Goal: Communication & Community: Answer question/provide support

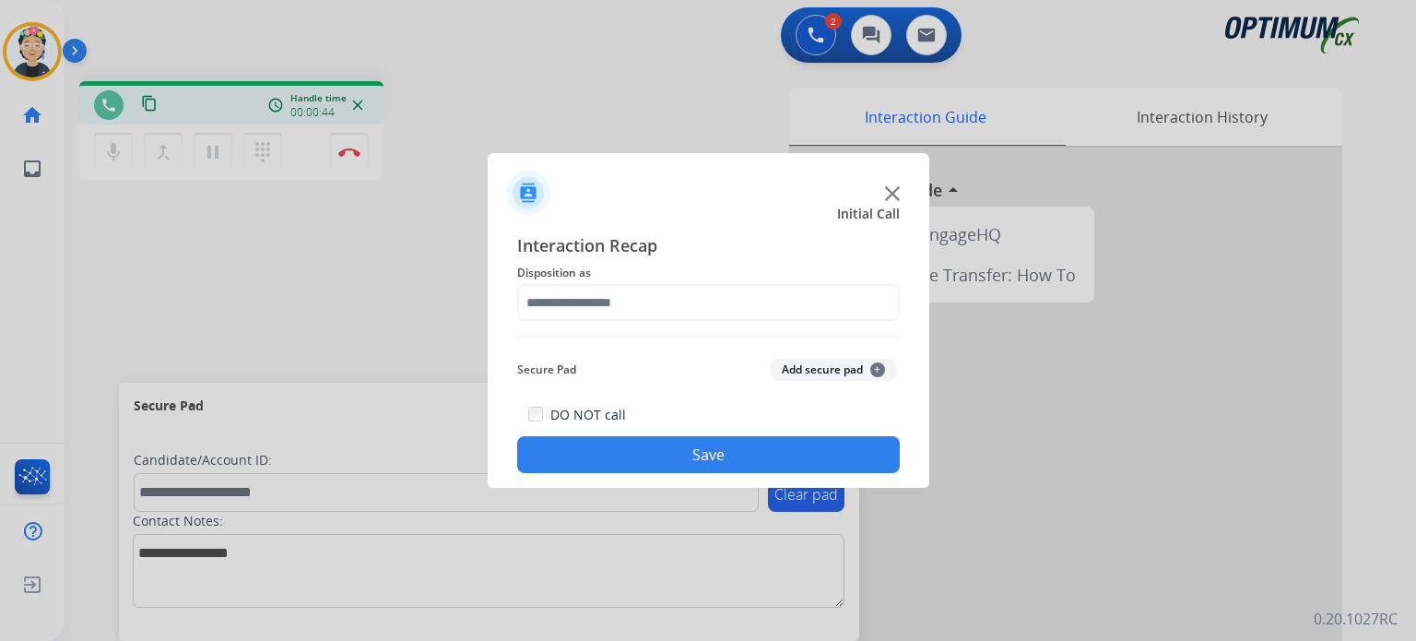
click at [886, 187] on img at bounding box center [892, 193] width 15 height 15
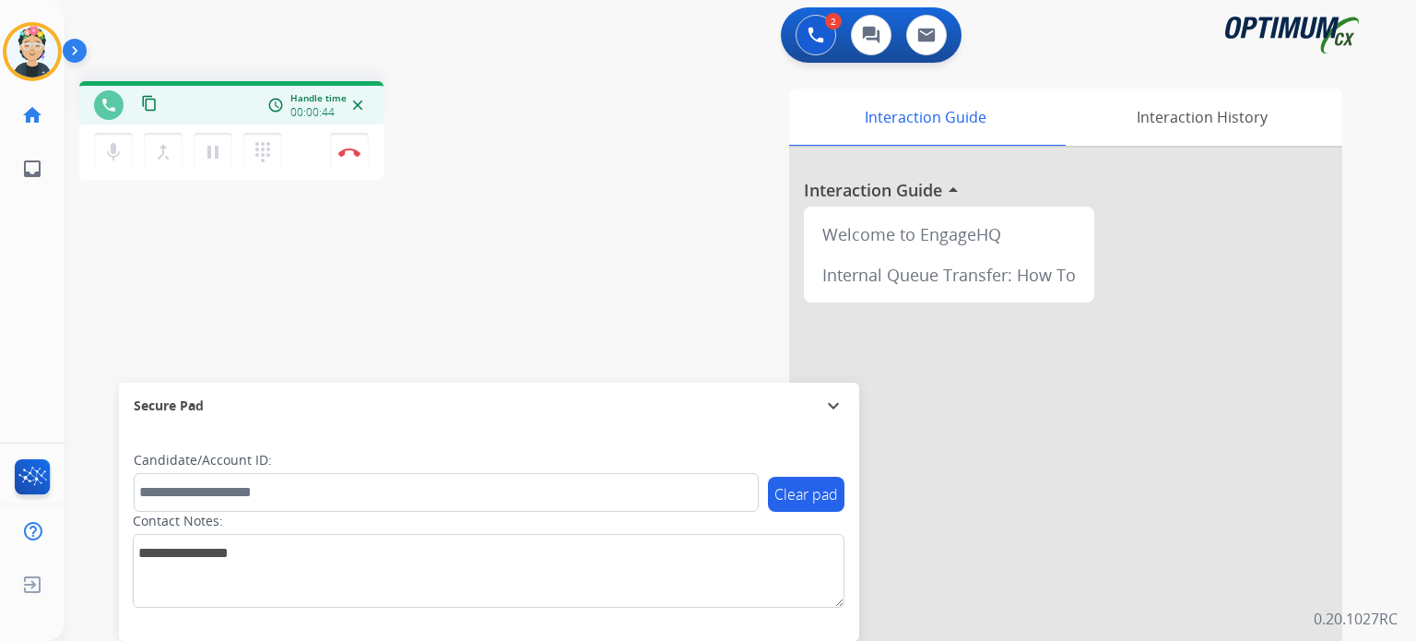
click at [886, 187] on div at bounding box center [1065, 492] width 553 height 688
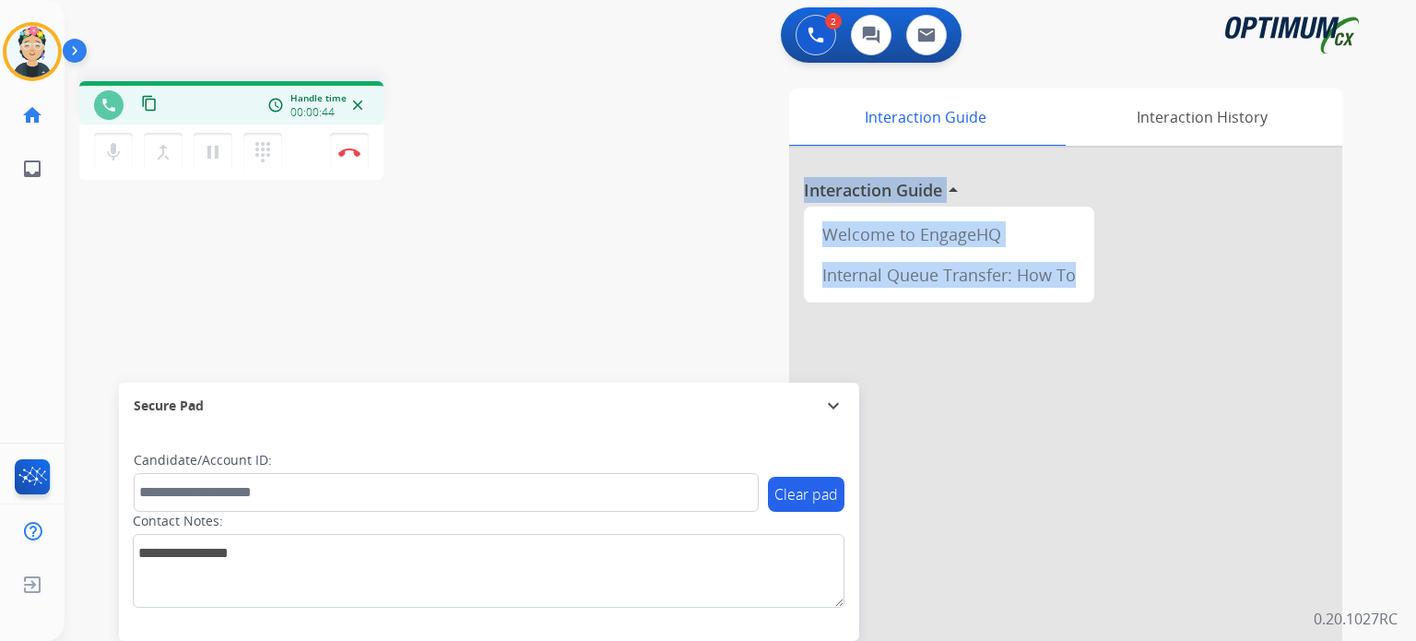
click at [886, 187] on h3 "Interaction Guide" at bounding box center [873, 190] width 138 height 26
drag, startPoint x: 350, startPoint y: 160, endPoint x: 416, endPoint y: 189, distance: 71.8
click at [416, 189] on div "phone content_copy access_time Call metrics Queue 29258770:30 Hold 00:00 Talk 0…" at bounding box center [718, 450] width 1307 height 769
click at [349, 157] on button "Disconnect" at bounding box center [349, 152] width 39 height 39
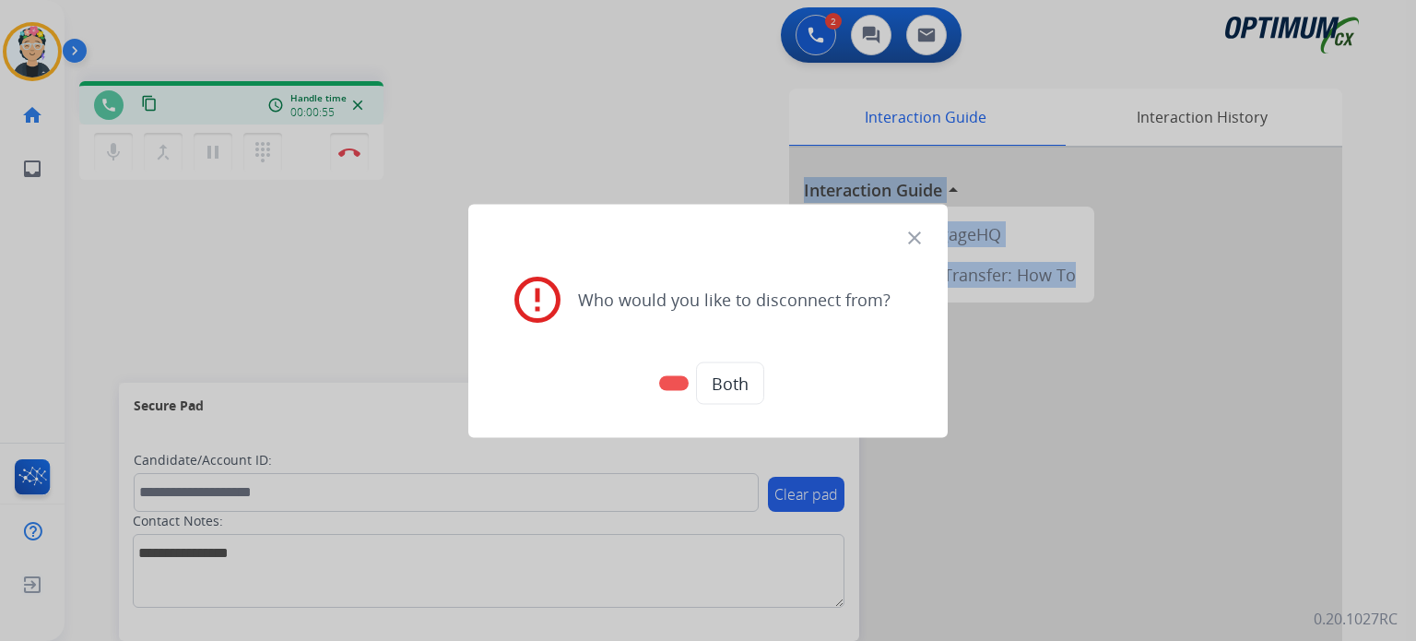
click at [742, 387] on button "Both" at bounding box center [730, 382] width 68 height 42
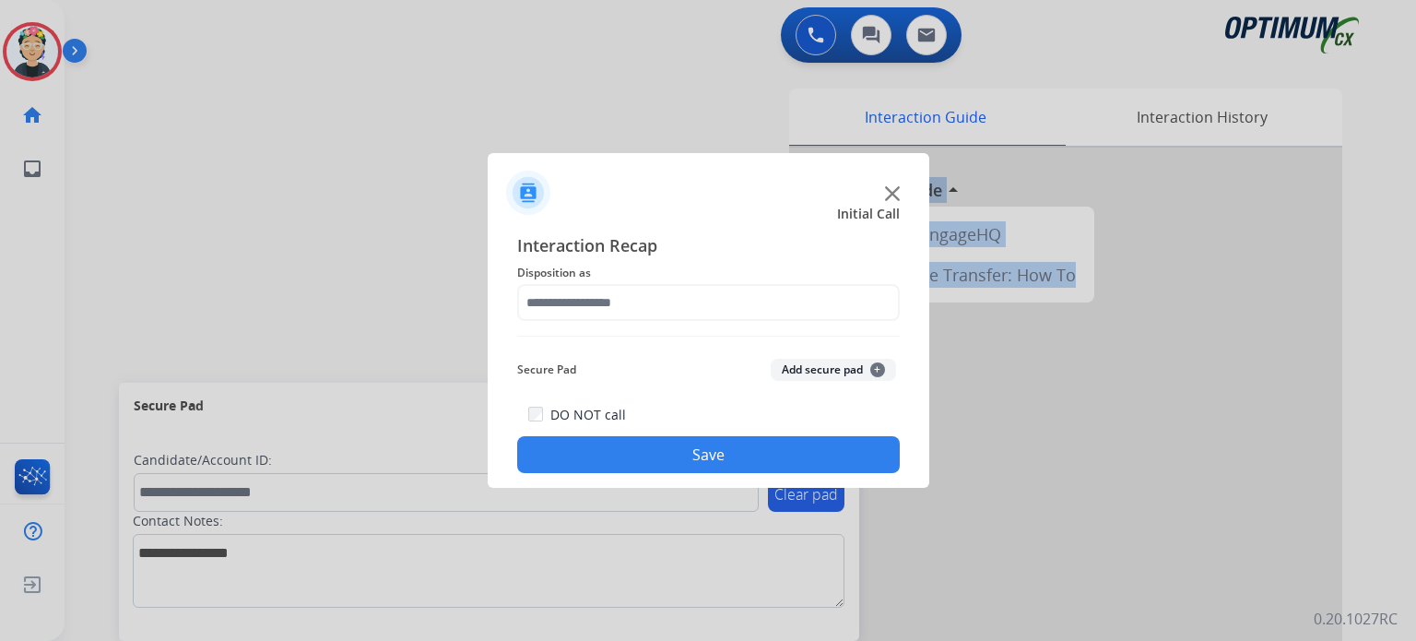
click at [889, 190] on img at bounding box center [892, 193] width 15 height 15
click at [889, 190] on div at bounding box center [1065, 492] width 553 height 688
